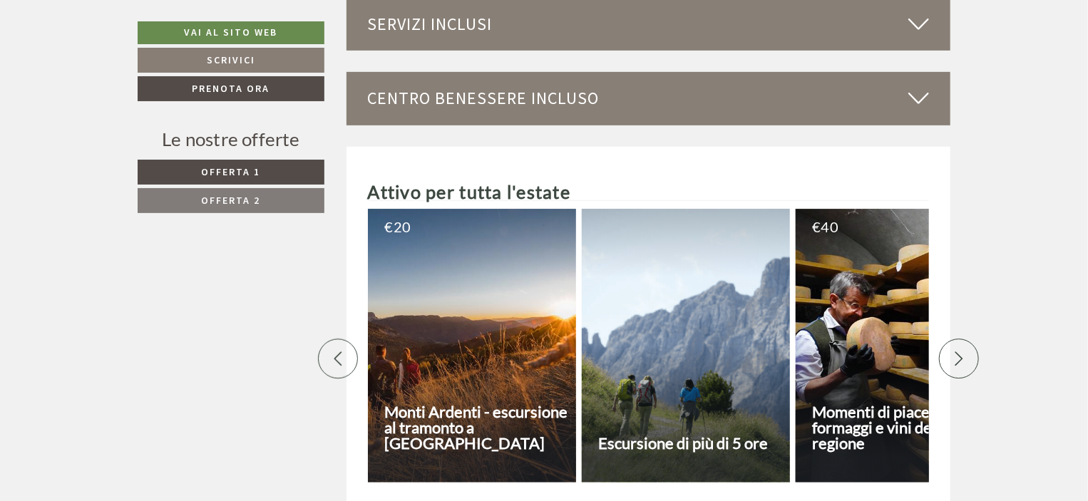
scroll to position [3056, 0]
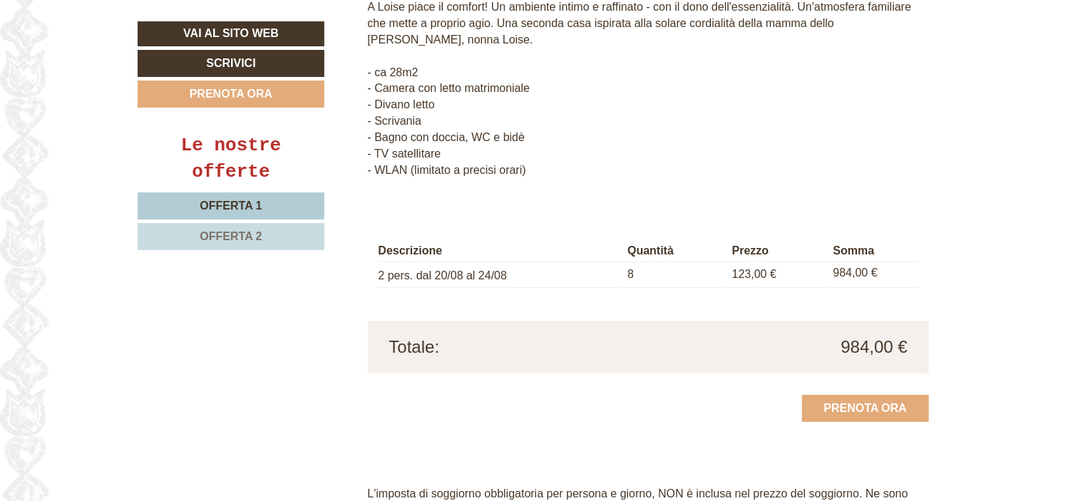
scroll to position [2500, 0]
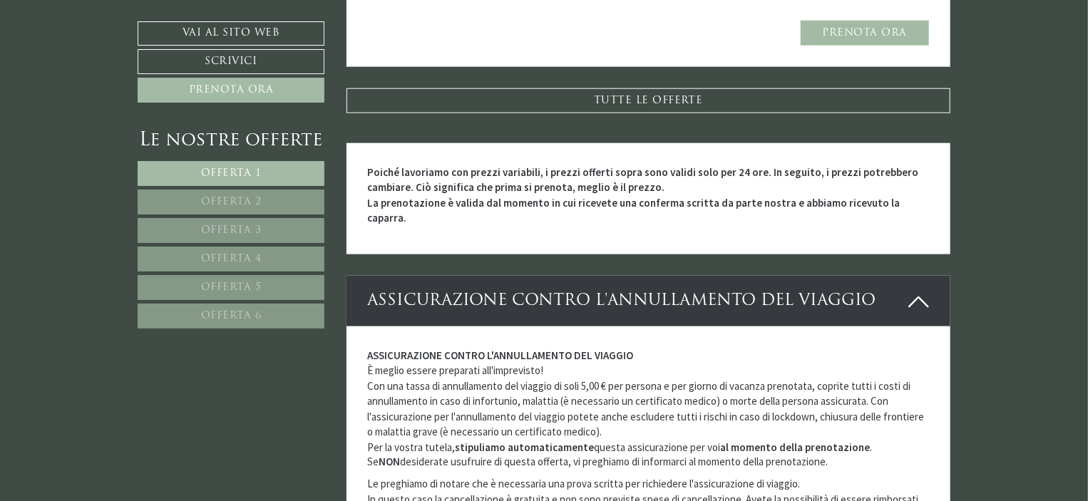
scroll to position [3658, 0]
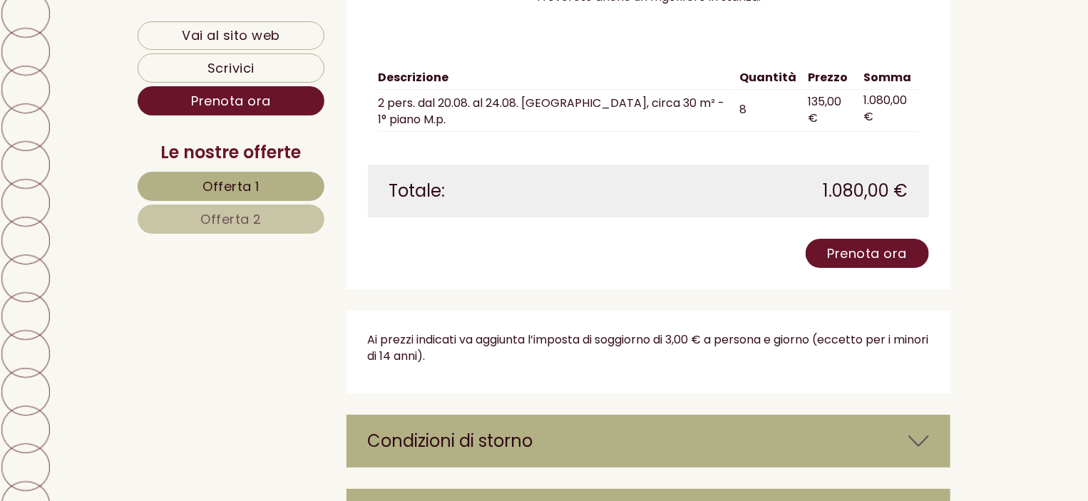
scroll to position [2690, 0]
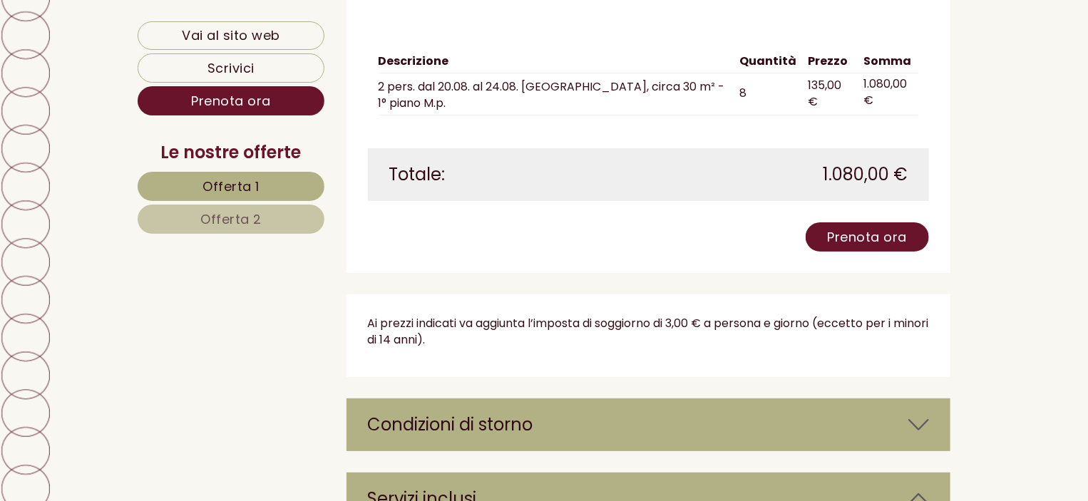
click at [234, 218] on span "Offerta 2" at bounding box center [230, 219] width 61 height 18
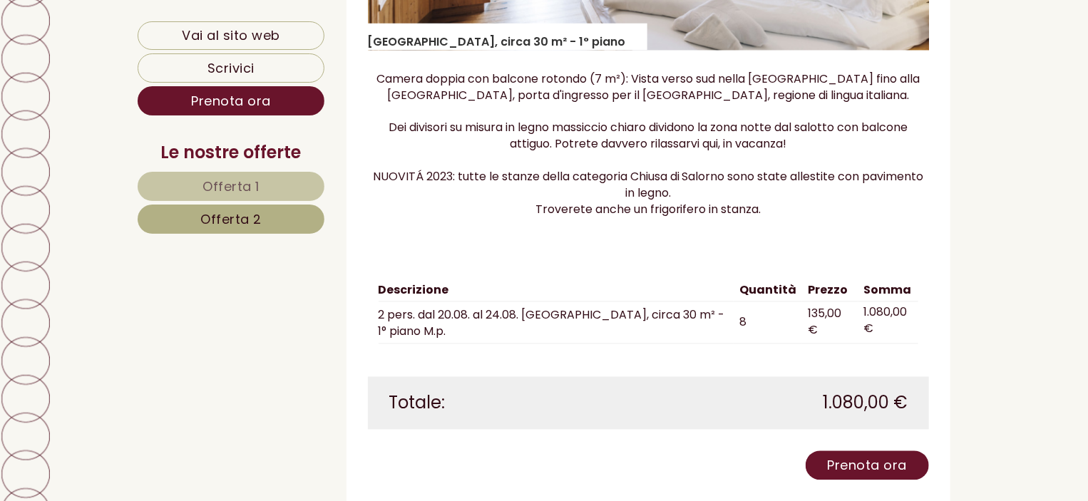
scroll to position [1362, 0]
